Goal: Information Seeking & Learning: Learn about a topic

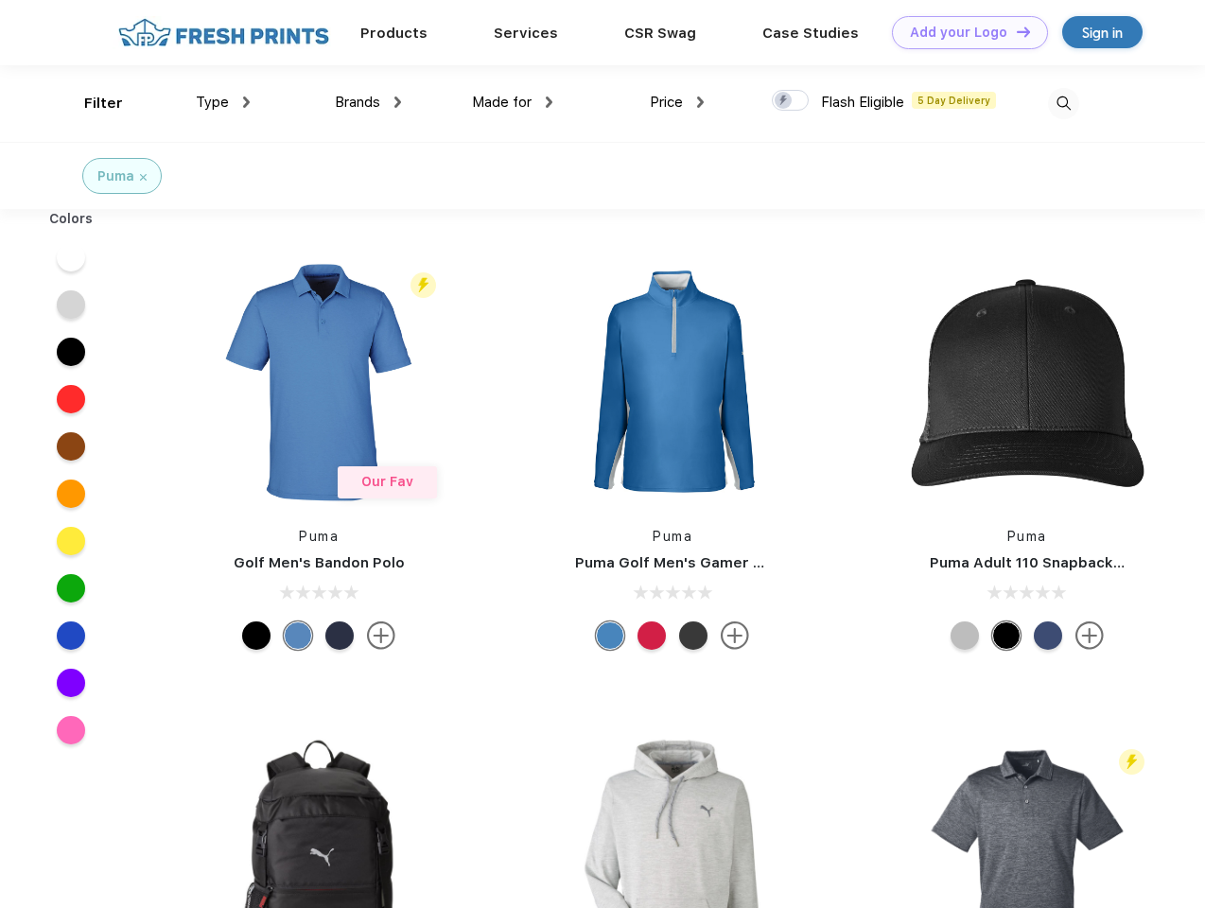
scroll to position [1, 0]
click at [963, 32] on link "Add your Logo Design Tool" at bounding box center [970, 32] width 156 height 33
click at [0, 0] on div "Design Tool" at bounding box center [0, 0] width 0 height 0
click at [1015, 31] on link "Add your Logo Design Tool" at bounding box center [970, 32] width 156 height 33
click at [91, 103] on div "Filter" at bounding box center [103, 104] width 39 height 22
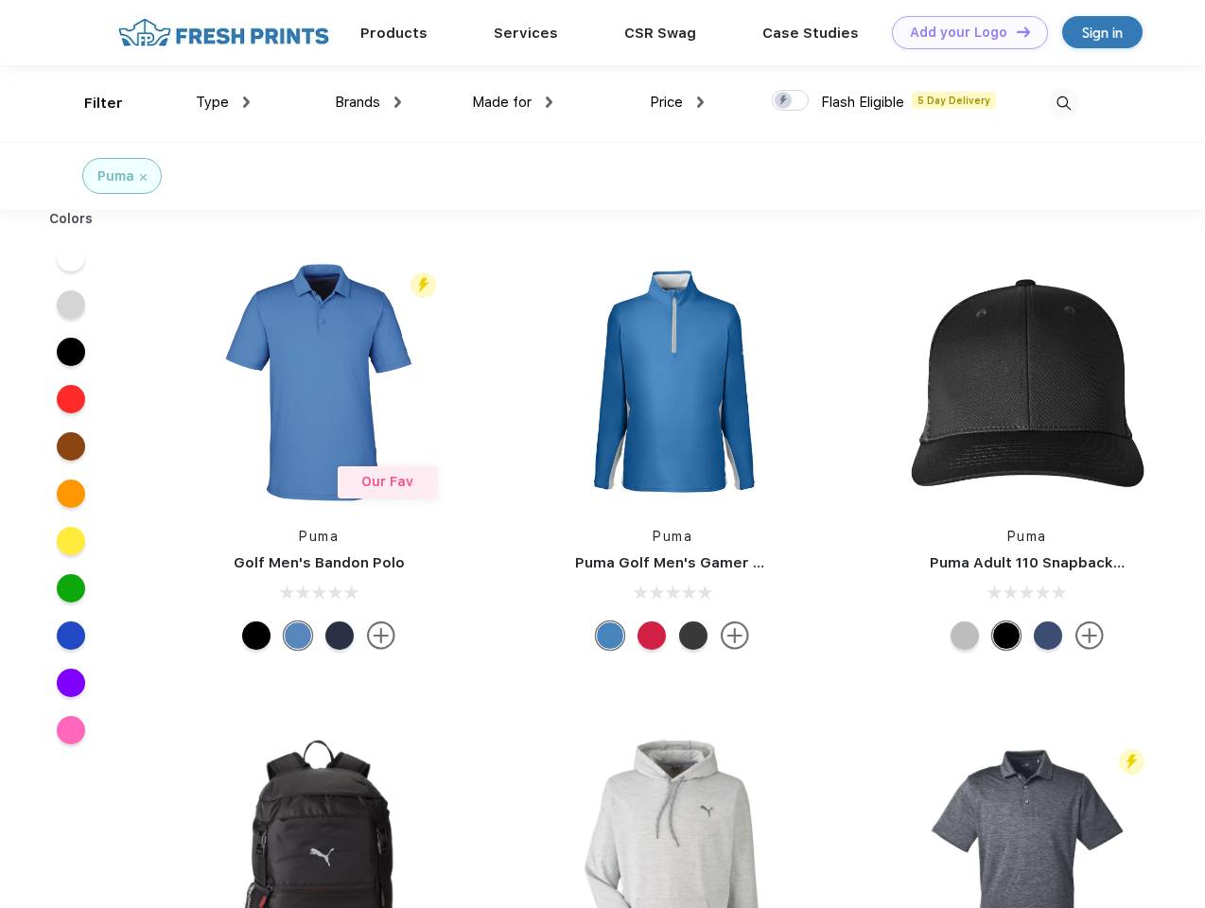
click at [223, 102] on span "Type" at bounding box center [212, 102] width 33 height 17
click at [368, 102] on span "Brands" at bounding box center [357, 102] width 45 height 17
click at [512, 102] on span "Made for" at bounding box center [502, 102] width 60 height 17
click at [677, 102] on span "Price" at bounding box center [666, 102] width 33 height 17
click at [790, 101] on div at bounding box center [790, 100] width 37 height 21
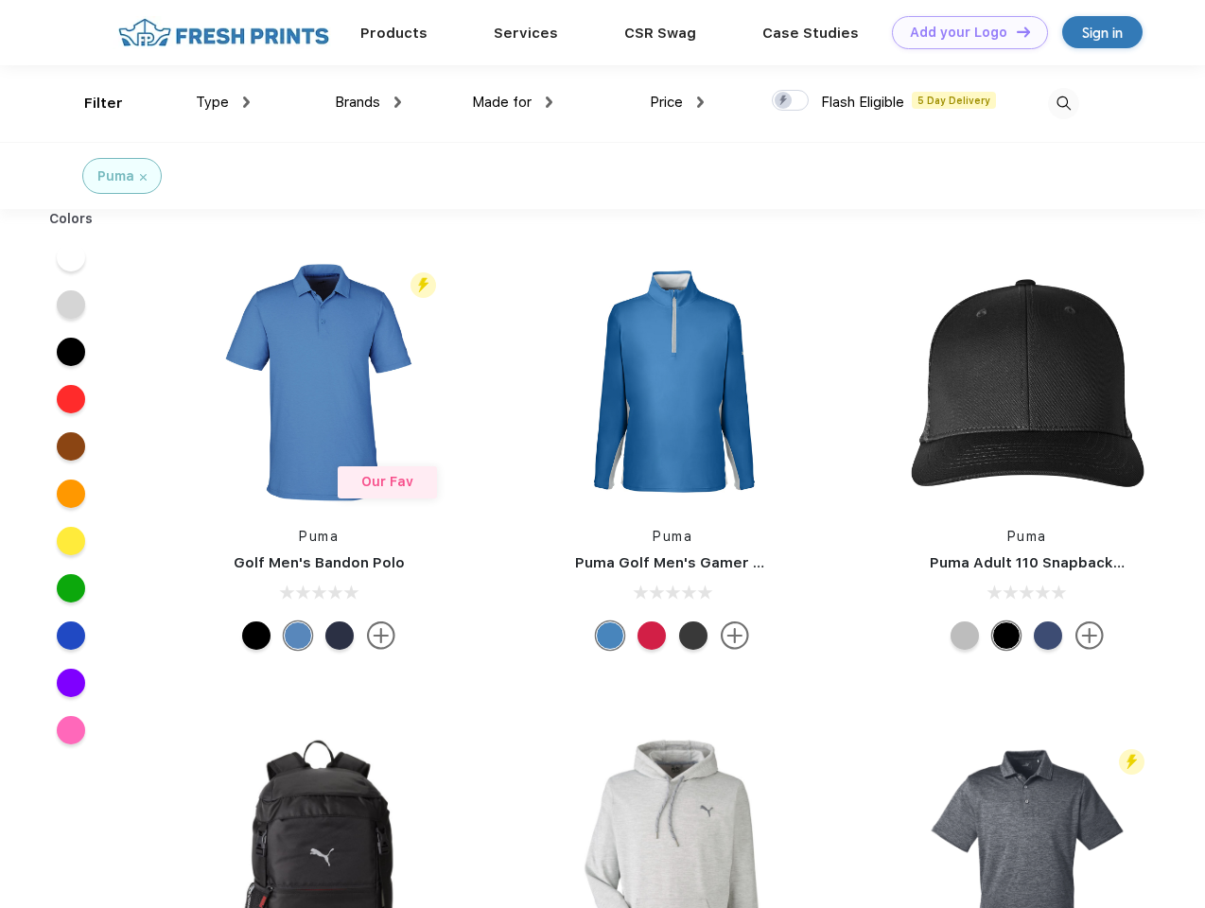
click at [784, 101] on input "checkbox" at bounding box center [778, 95] width 12 height 12
click at [1063, 103] on img at bounding box center [1063, 103] width 31 height 31
